Goal: Task Accomplishment & Management: Manage account settings

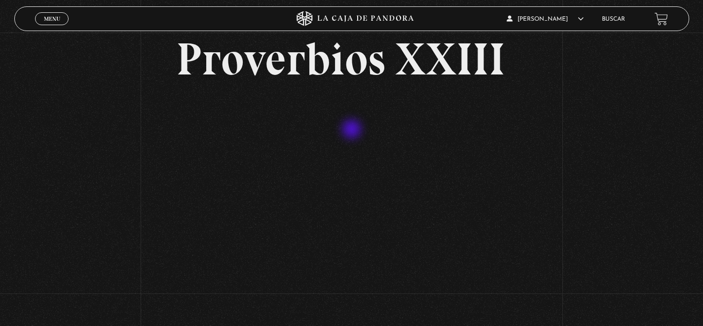
scroll to position [48, 0]
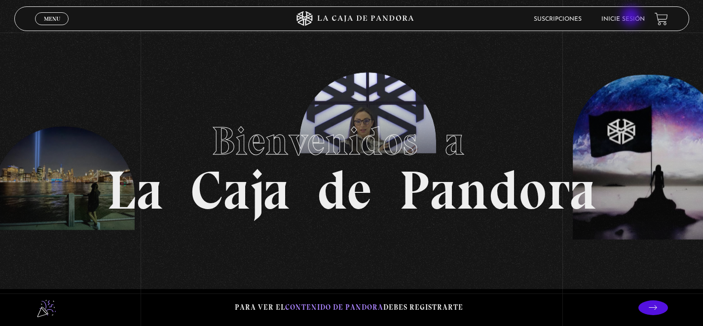
click at [632, 17] on link "Inicie sesión" at bounding box center [623, 19] width 43 height 6
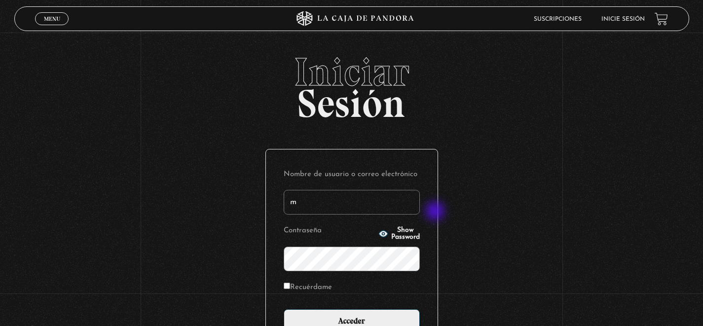
type input "[EMAIL_ADDRESS][DOMAIN_NAME]"
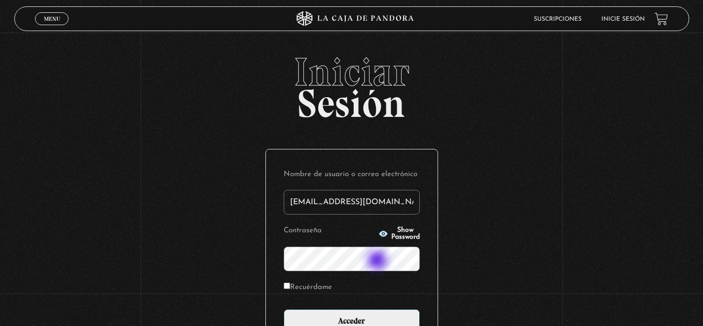
click at [284, 309] on input "Acceder" at bounding box center [352, 321] width 136 height 25
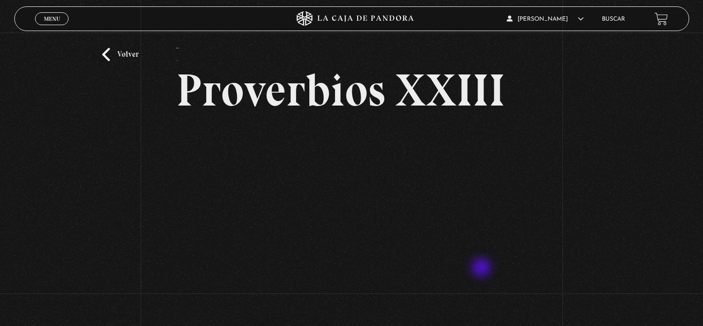
scroll to position [20, 0]
